Goal: Information Seeking & Learning: Find specific fact

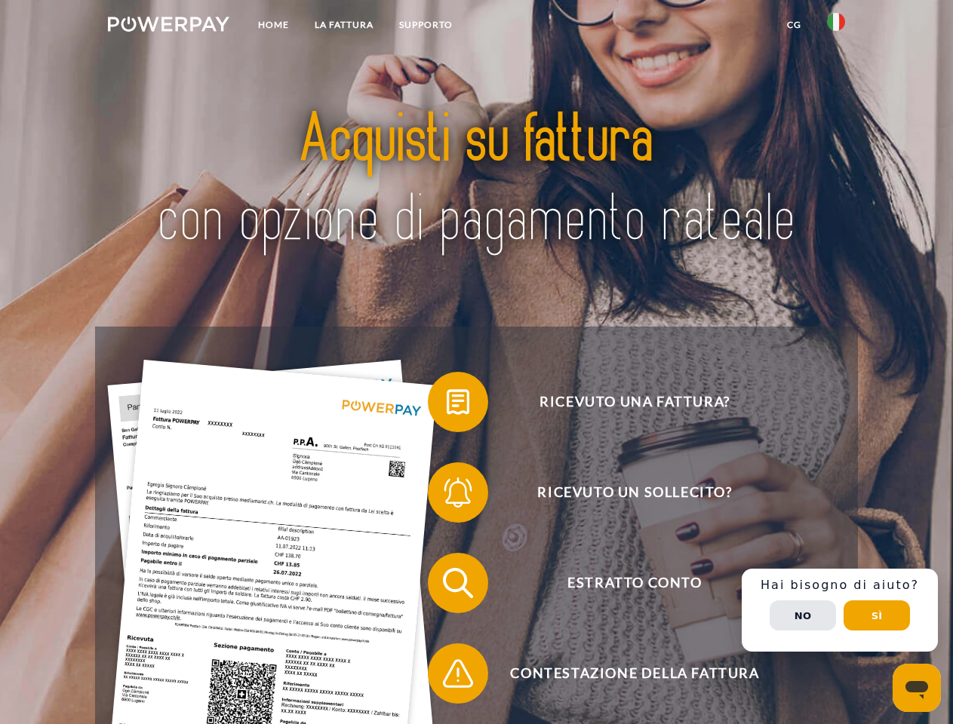
click at [168, 26] on img at bounding box center [168, 24] width 121 height 15
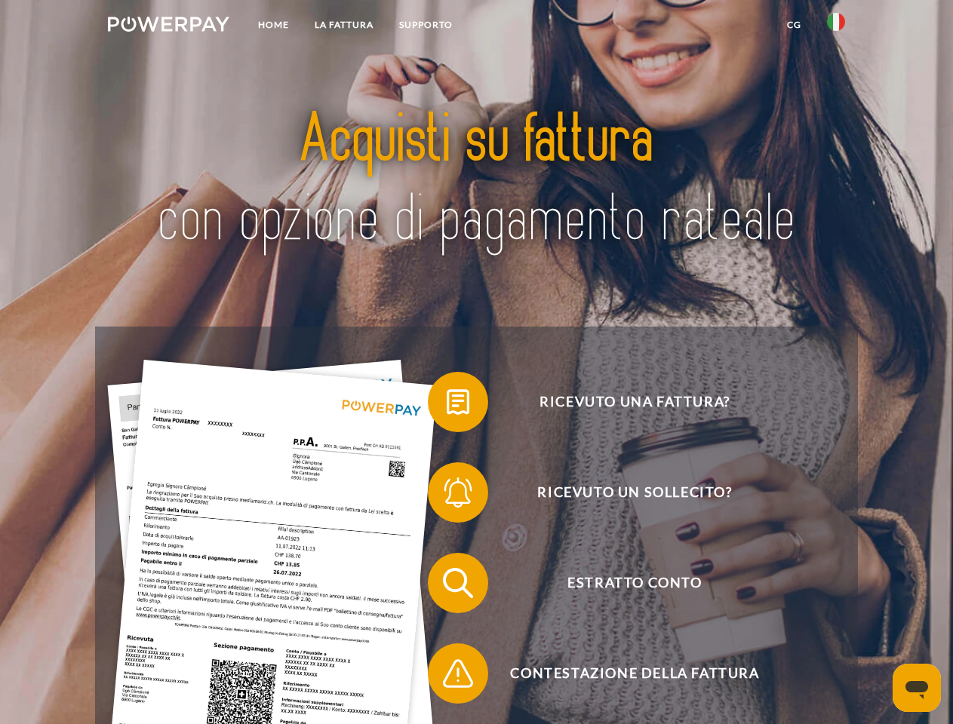
click at [836, 26] on img at bounding box center [836, 22] width 18 height 18
click at [794, 25] on link "CG" at bounding box center [794, 24] width 40 height 27
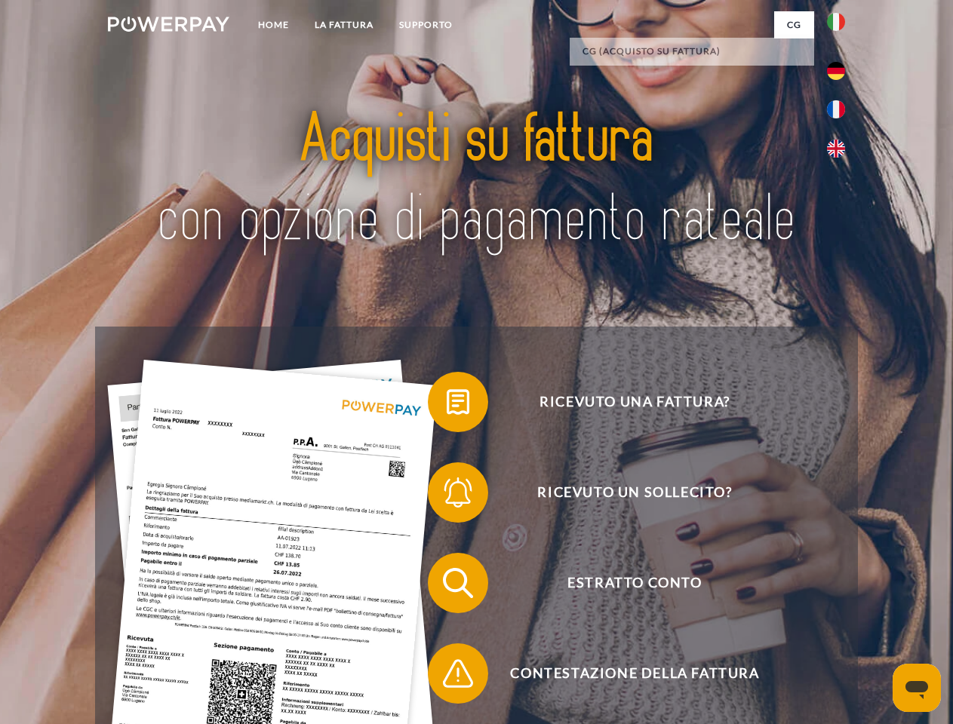
click at [447, 405] on span at bounding box center [435, 401] width 75 height 75
click at [447, 496] on span at bounding box center [435, 492] width 75 height 75
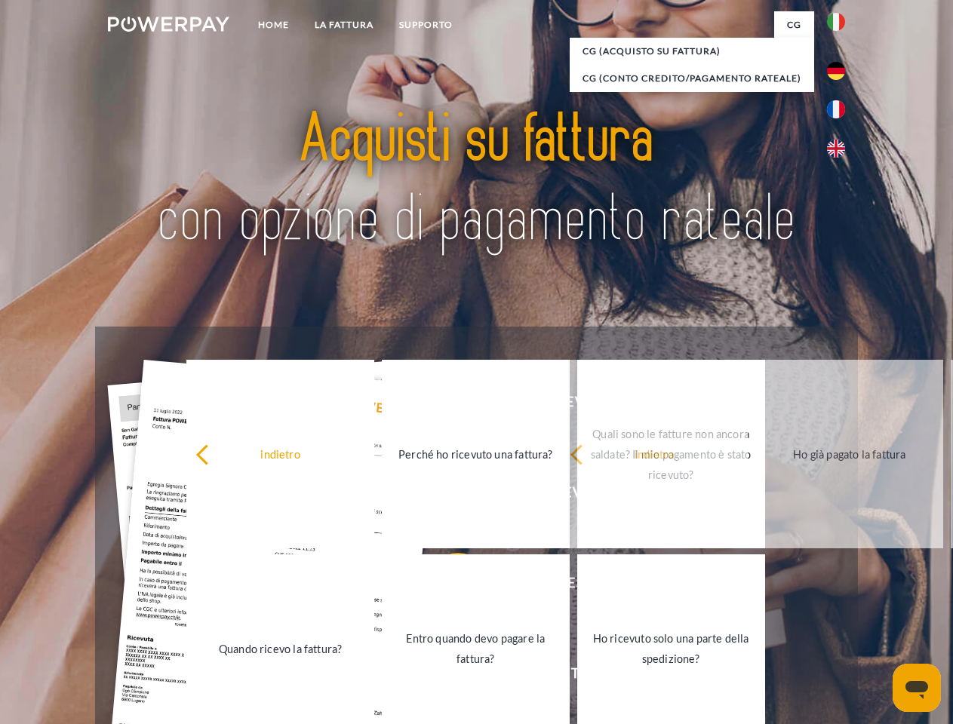
click at [447, 586] on link "Entro quando devo pagare la fattura?" at bounding box center [476, 649] width 188 height 189
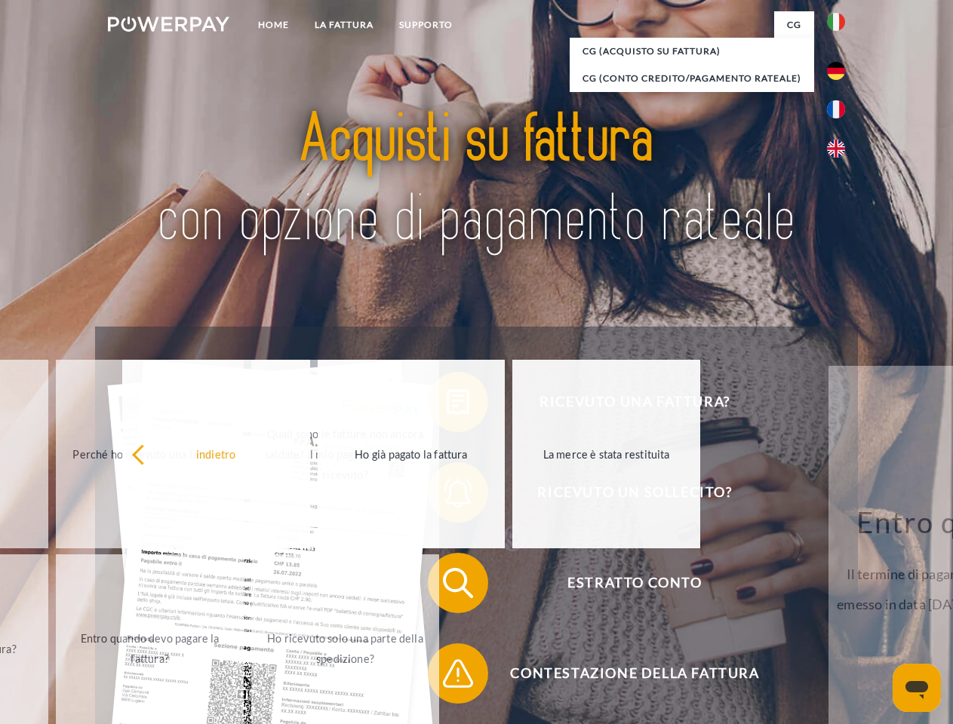
click at [447, 677] on span at bounding box center [435, 673] width 75 height 75
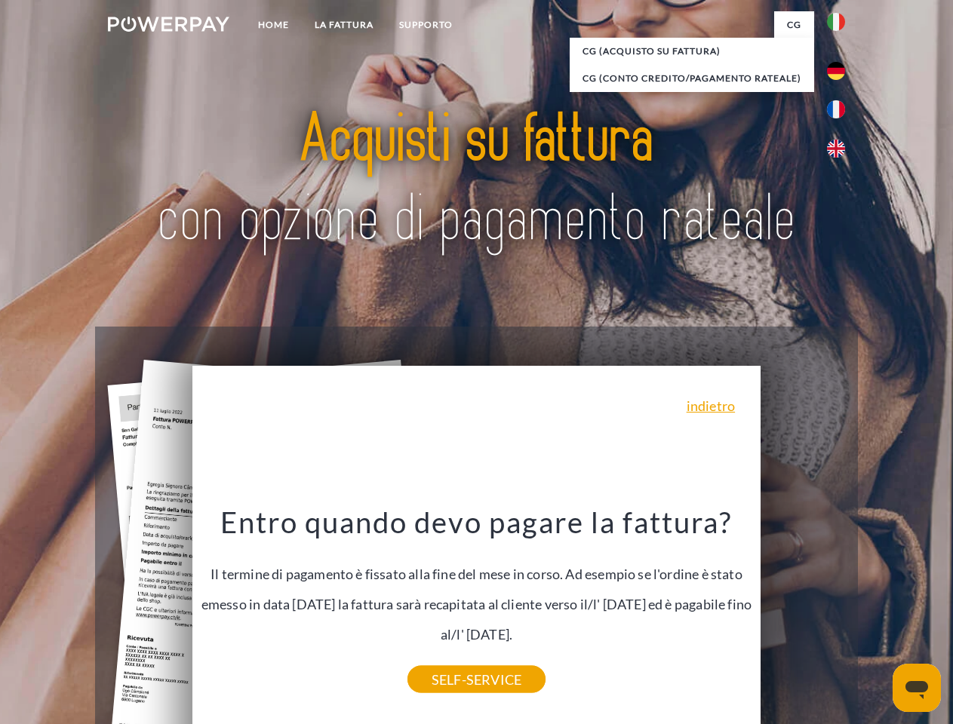
click at [840, 610] on div "Ricevuto una fattura? Ricevuto un sollecito? Estratto conto indietro" at bounding box center [476, 629] width 762 height 604
click at [803, 613] on span "Estratto conto" at bounding box center [635, 583] width 370 height 60
click at [877, 616] on header "Home LA FATTURA [GEOGRAPHIC_DATA]" at bounding box center [476, 521] width 953 height 1042
